Goal: Check status: Check status

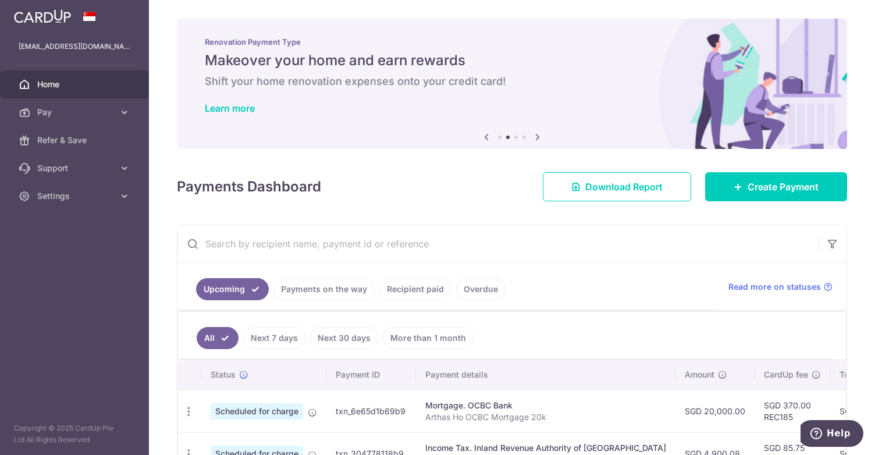
click at [308, 284] on link "Payments on the way" at bounding box center [323, 289] width 101 height 22
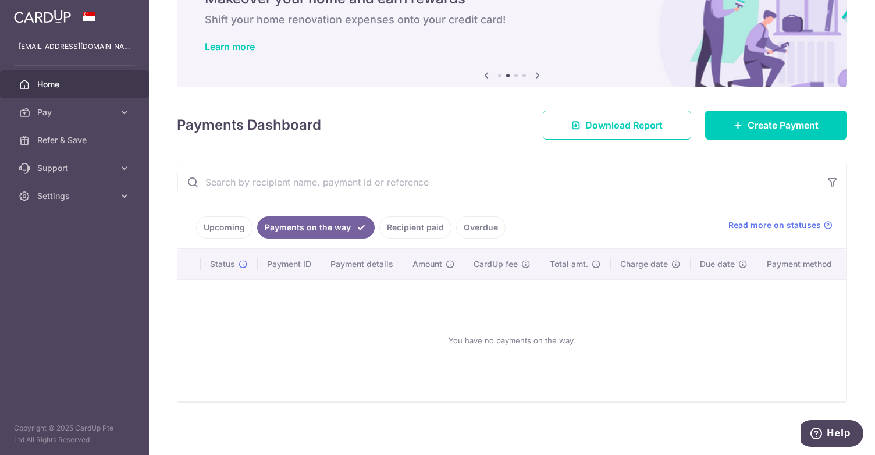
click at [401, 224] on link "Recipient paid" at bounding box center [415, 227] width 72 height 22
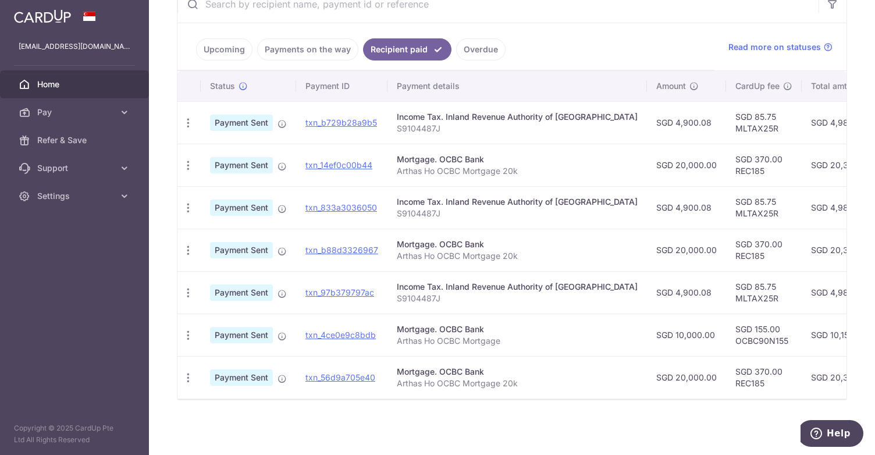
scroll to position [184, 0]
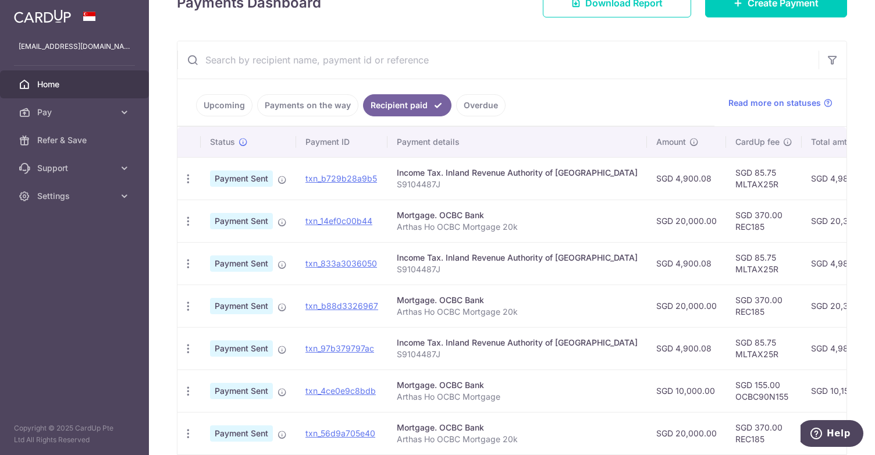
click at [486, 104] on link "Overdue" at bounding box center [480, 105] width 49 height 22
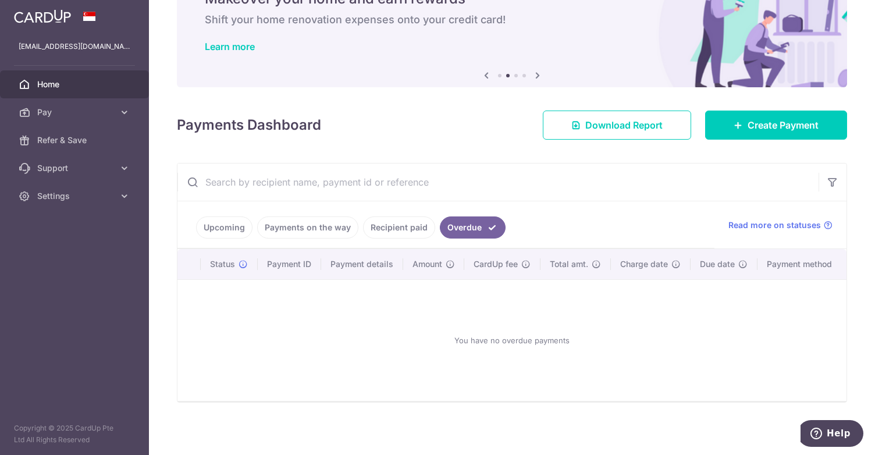
click at [406, 232] on link "Recipient paid" at bounding box center [399, 227] width 72 height 22
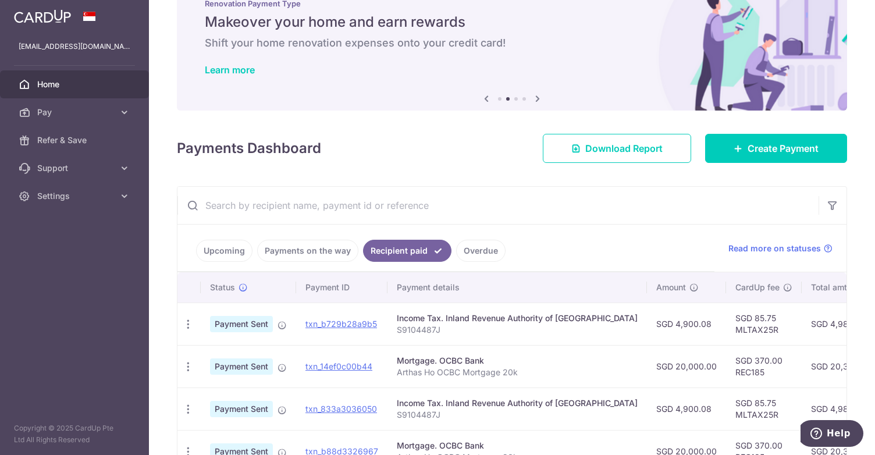
scroll to position [0, 0]
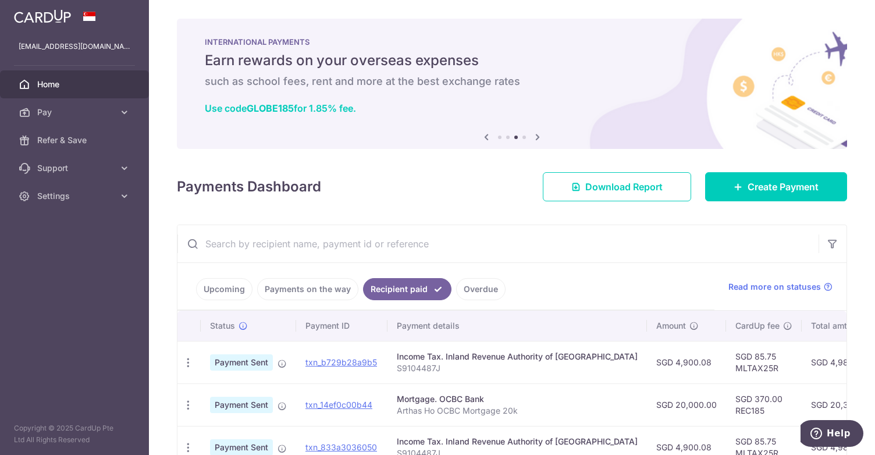
click at [530, 137] on icon at bounding box center [537, 137] width 14 height 15
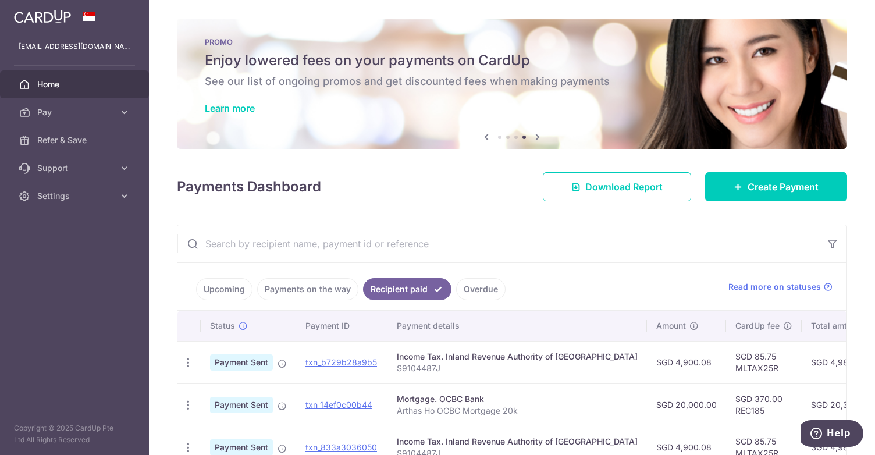
click at [530, 134] on icon at bounding box center [537, 137] width 14 height 15
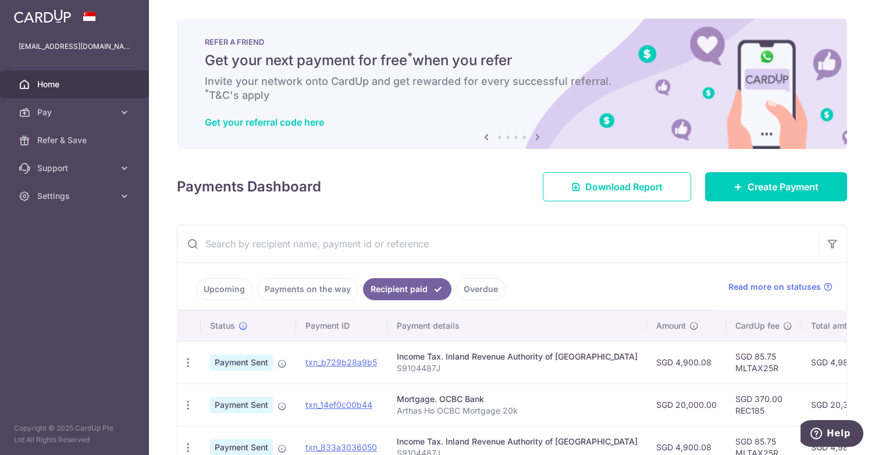
click at [533, 138] on icon at bounding box center [537, 137] width 14 height 15
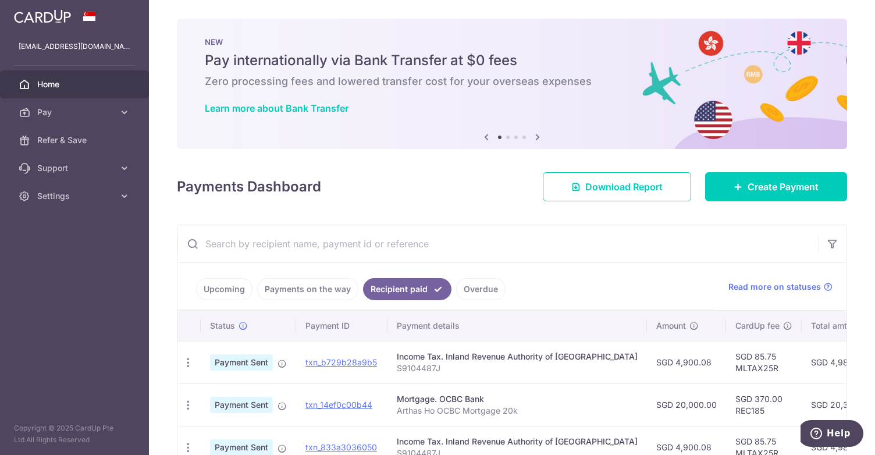
click at [533, 138] on icon at bounding box center [537, 137] width 14 height 15
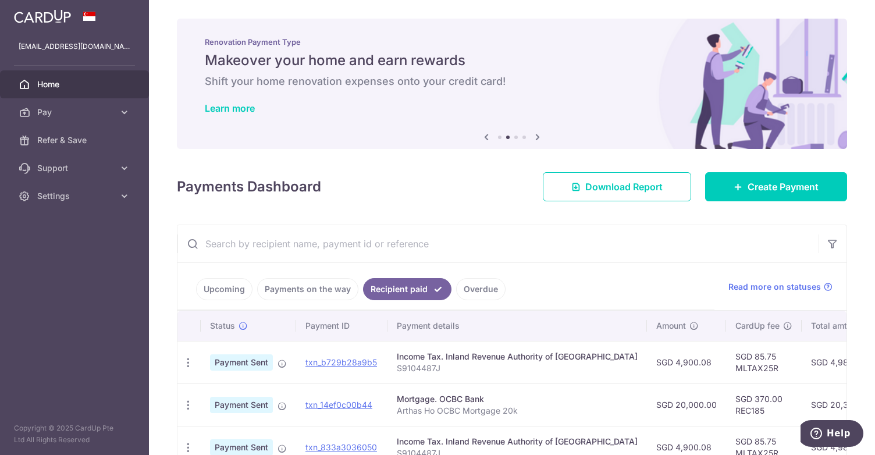
click at [534, 138] on icon at bounding box center [537, 137] width 14 height 15
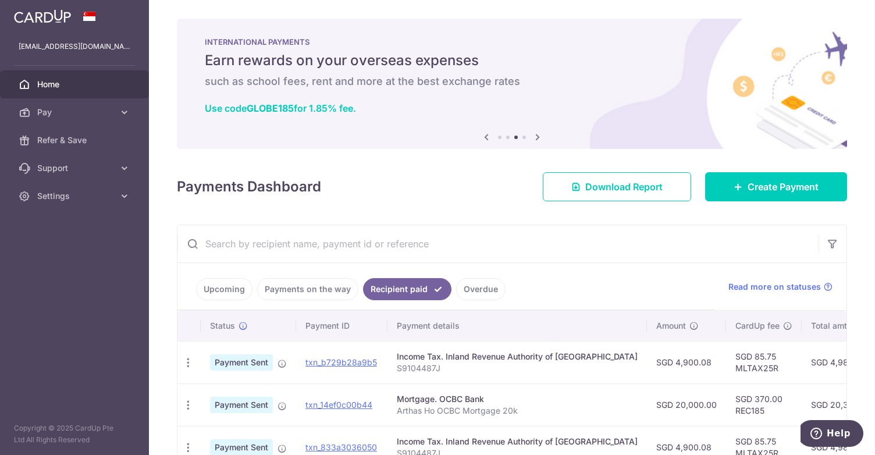
click at [534, 138] on icon at bounding box center [537, 137] width 14 height 15
